Goal: Information Seeking & Learning: Learn about a topic

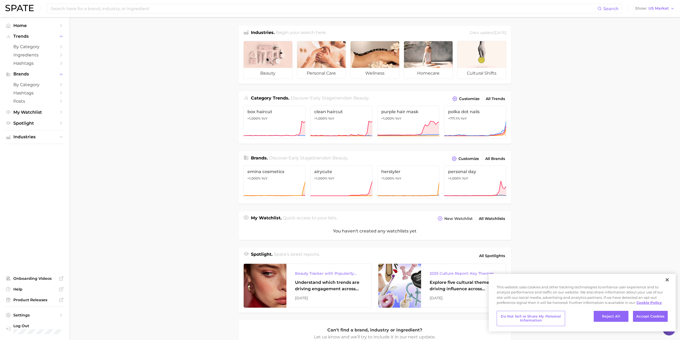
click at [179, 234] on main "Industries. Begin your search here. Data update: August 31st, 2025 beauty perso…" at bounding box center [374, 221] width 611 height 409
click at [50, 100] on span "Posts" at bounding box center [34, 101] width 43 height 5
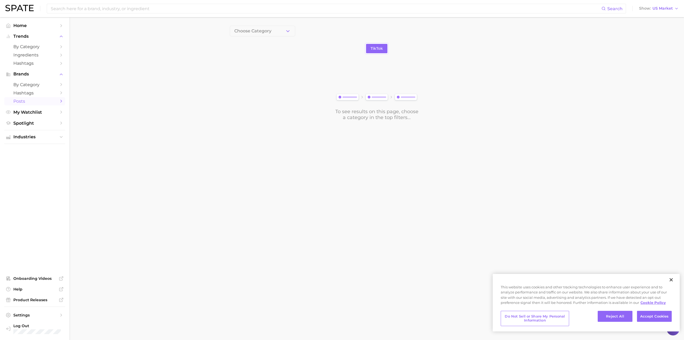
click at [177, 183] on body "Search Show US Market Home Trends by Category Ingredients Hashtags Brands by Ca…" at bounding box center [342, 170] width 684 height 340
click at [52, 137] on span "Industries" at bounding box center [34, 136] width 43 height 5
click at [52, 149] on span "beauty" at bounding box center [34, 147] width 43 height 5
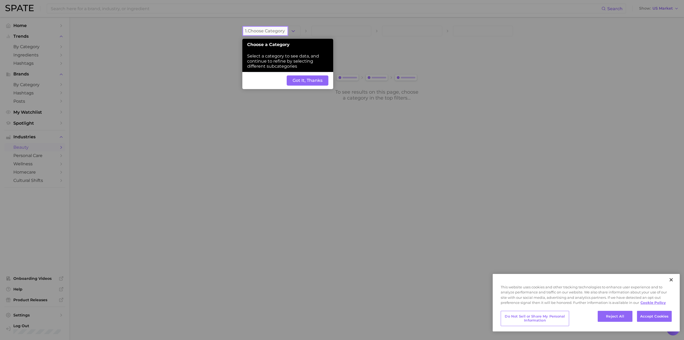
click at [293, 84] on button "Got It, Thanks" at bounding box center [308, 80] width 42 height 10
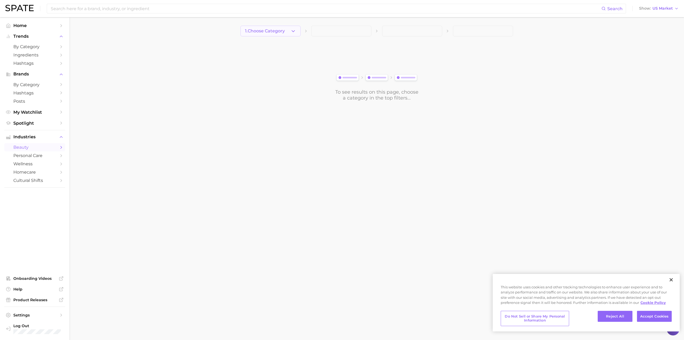
click at [272, 34] on button "1. Choose Category" at bounding box center [270, 31] width 60 height 11
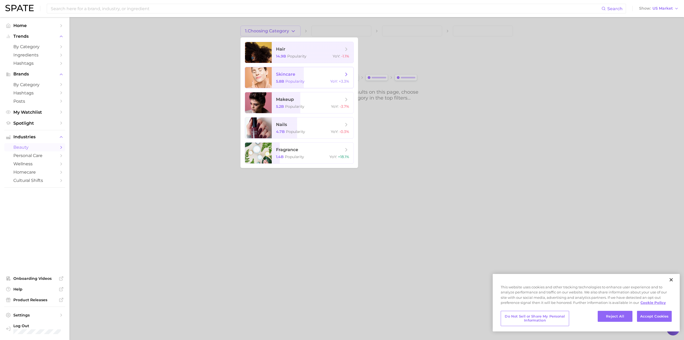
click at [344, 76] on icon at bounding box center [346, 74] width 6 height 6
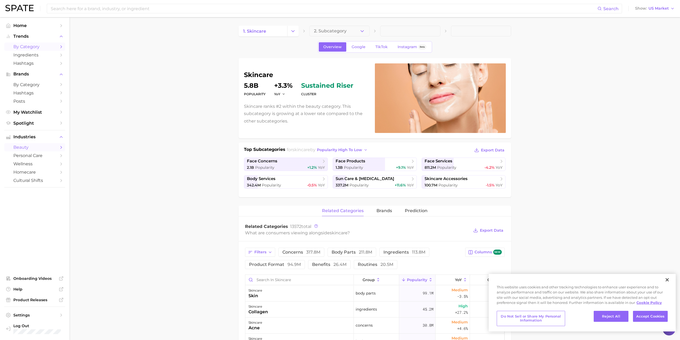
click at [53, 46] on span "by Category" at bounding box center [34, 46] width 43 height 5
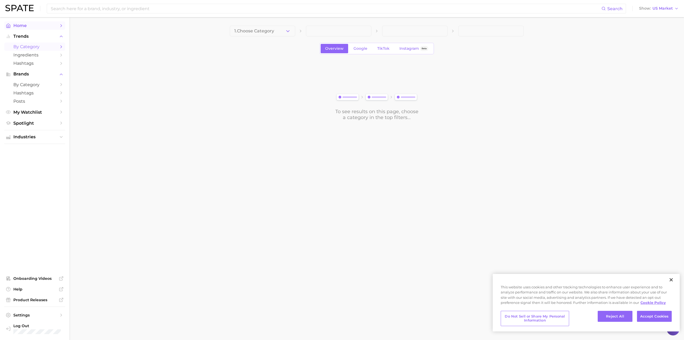
click at [46, 29] on link "Home" at bounding box center [34, 25] width 61 height 8
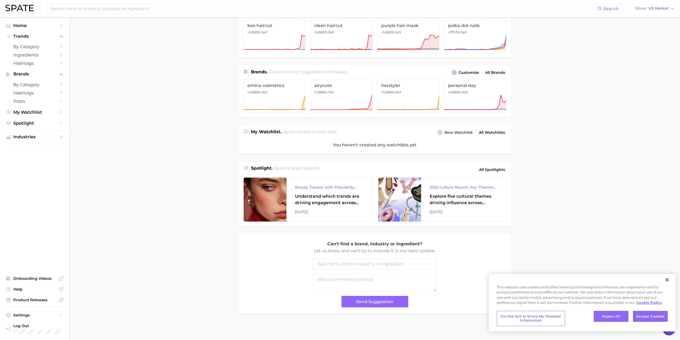
scroll to position [87, 0]
click at [493, 169] on span "All Spotlights" at bounding box center [492, 169] width 26 height 6
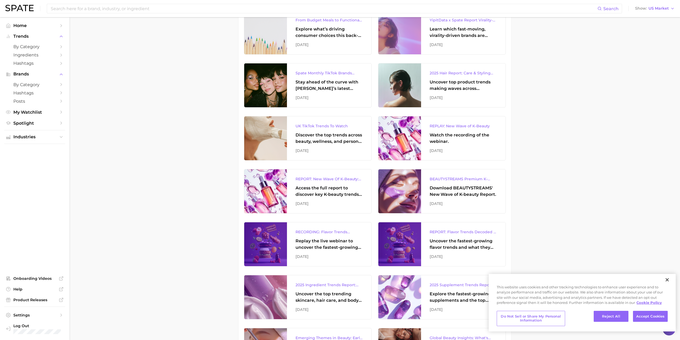
scroll to position [160, 0]
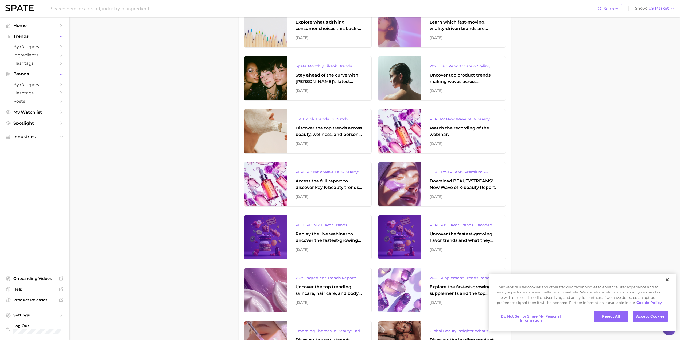
click at [496, 9] on input at bounding box center [323, 8] width 547 height 9
type input "K-beauty"
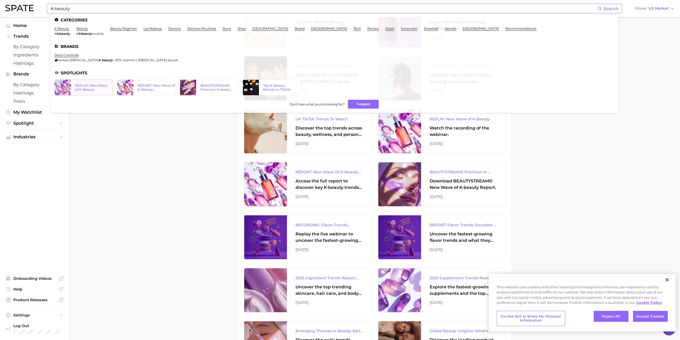
click at [88, 91] on link "REPLAY: New Wave of K-Beauty" at bounding box center [84, 87] width 59 height 16
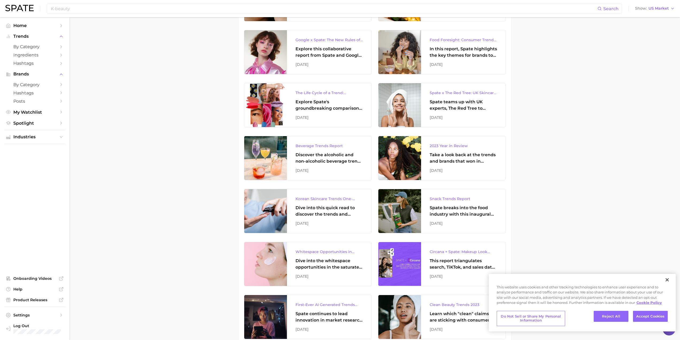
scroll to position [1256, 0]
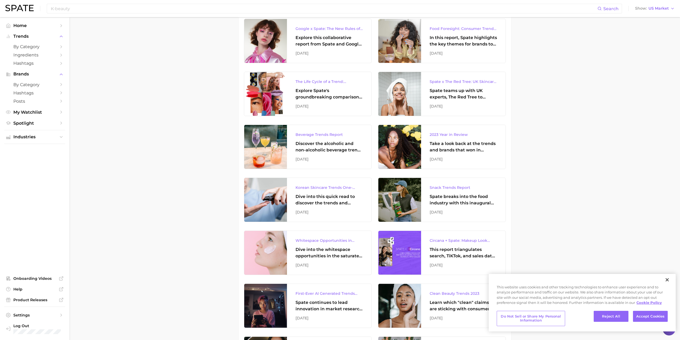
drag, startPoint x: 326, startPoint y: 189, endPoint x: 196, endPoint y: 224, distance: 134.4
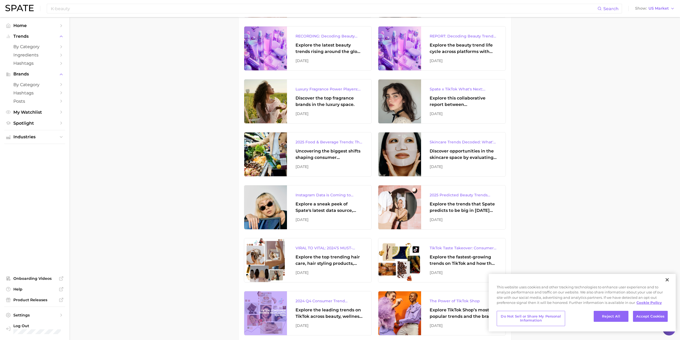
scroll to position [454, 0]
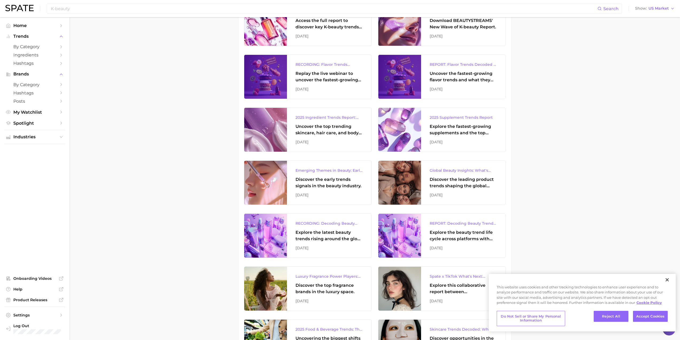
scroll to position [294, 0]
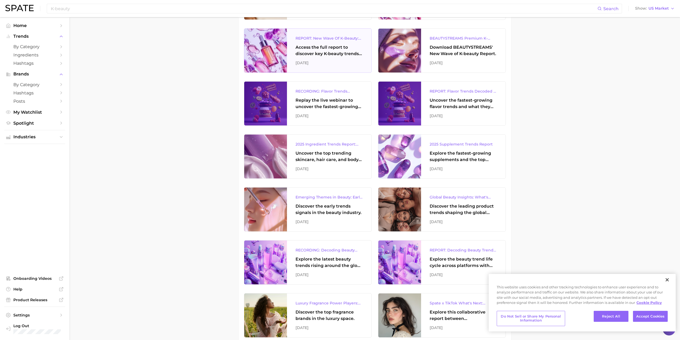
click at [354, 38] on div "REPORT: New Wave Of K-Beauty: South Korea’s Trending Innovations In Skincare & …" at bounding box center [329, 38] width 67 height 6
